Goal: Transaction & Acquisition: Purchase product/service

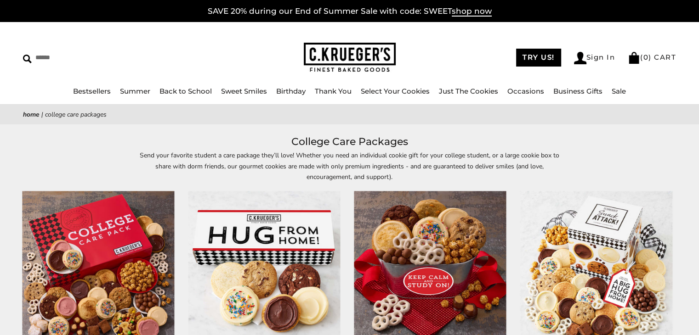
click at [173, 257] on img at bounding box center [98, 268] width 152 height 152
